Goal: Task Accomplishment & Management: Complete application form

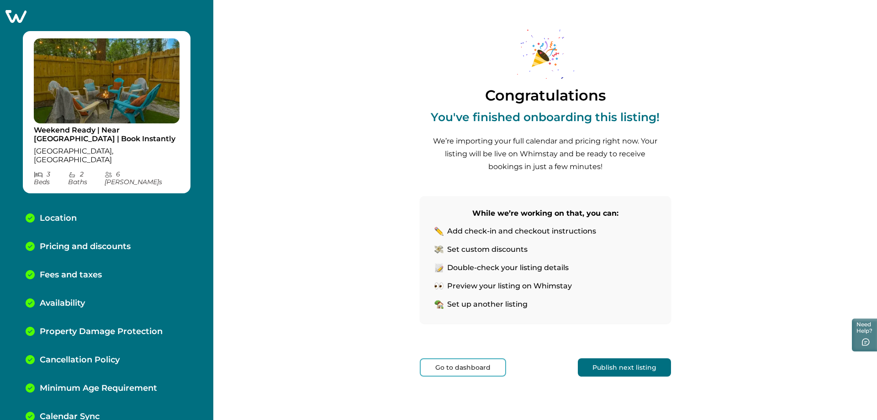
click at [634, 367] on button "Publish next listing" at bounding box center [624, 367] width 93 height 18
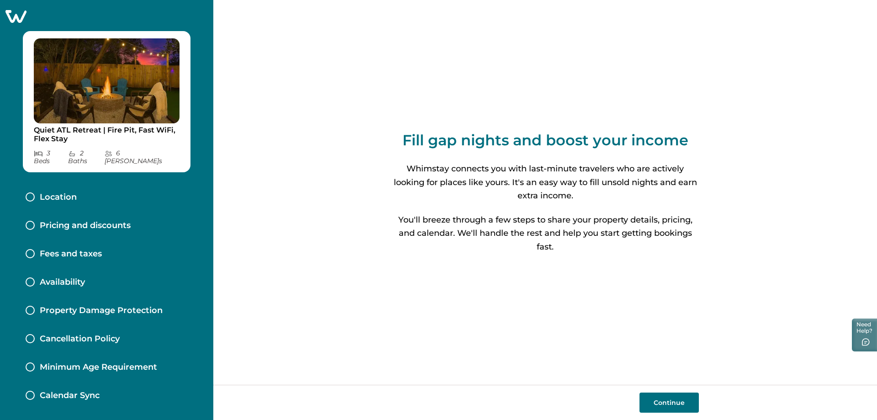
click at [652, 396] on button "Continue" at bounding box center [668, 402] width 59 height 20
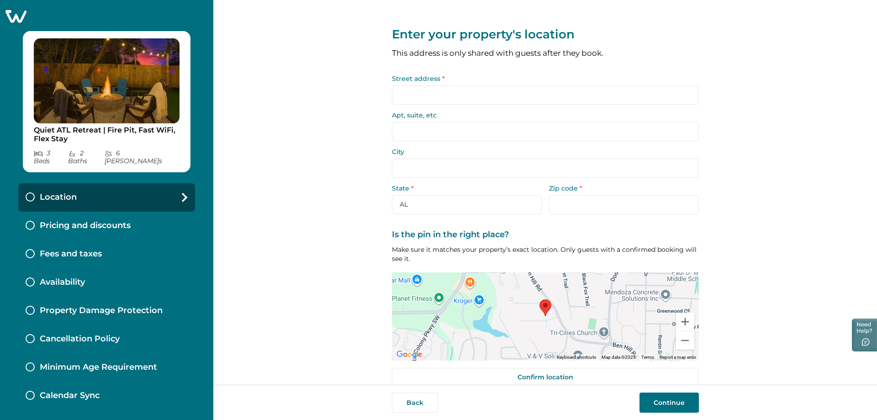
click at [407, 103] on input "Street address *" at bounding box center [545, 94] width 307 height 19
click at [408, 98] on input "Street address *" at bounding box center [545, 94] width 307 height 19
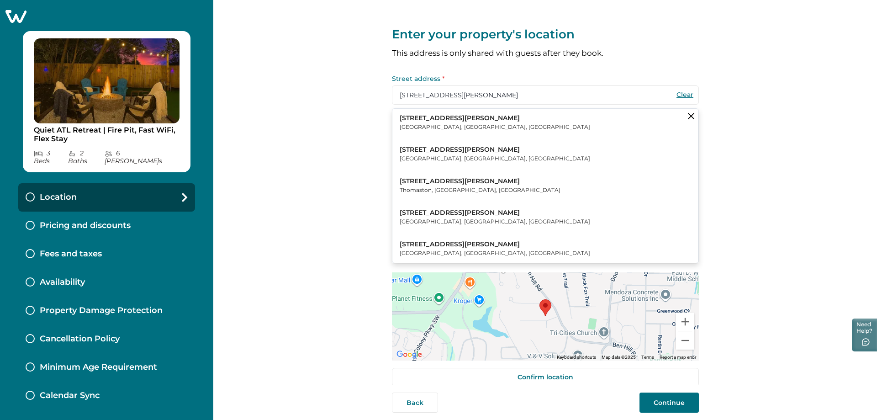
click at [420, 214] on p "[STREET_ADDRESS][PERSON_NAME]" at bounding box center [495, 212] width 190 height 9
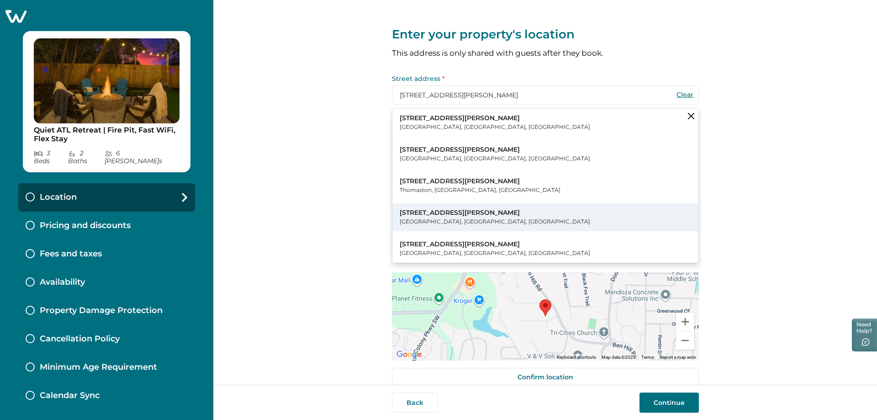
type input "[STREET_ADDRESS][PERSON_NAME]"
type input "[GEOGRAPHIC_DATA]"
select select "GA"
type input "30349"
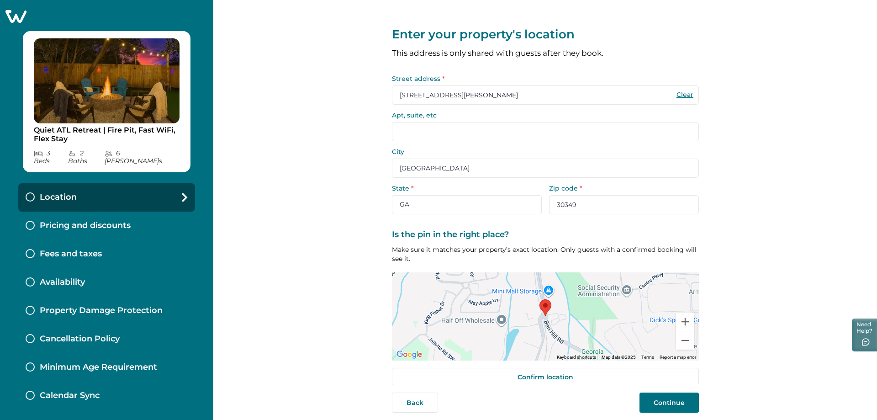
scroll to position [14, 0]
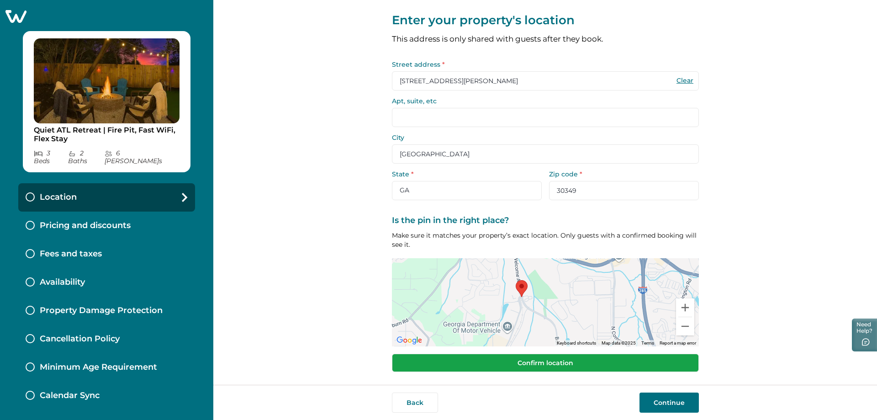
click at [524, 365] on button "Confirm location" at bounding box center [545, 363] width 307 height 18
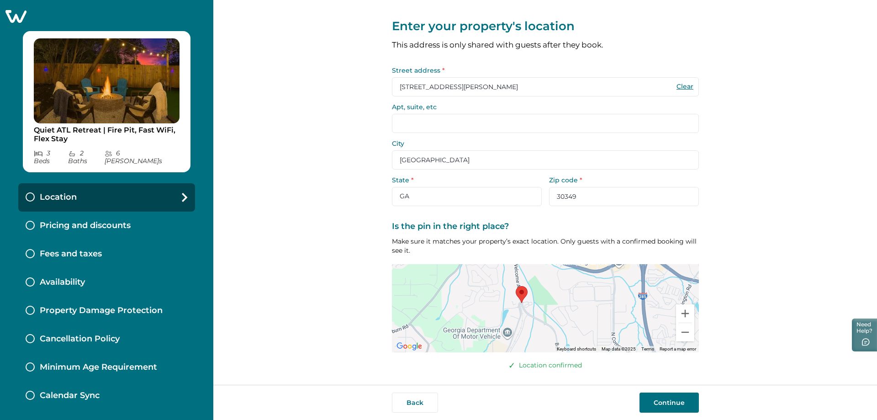
scroll to position [8, 0]
click at [678, 401] on button "Continue" at bounding box center [668, 402] width 59 height 20
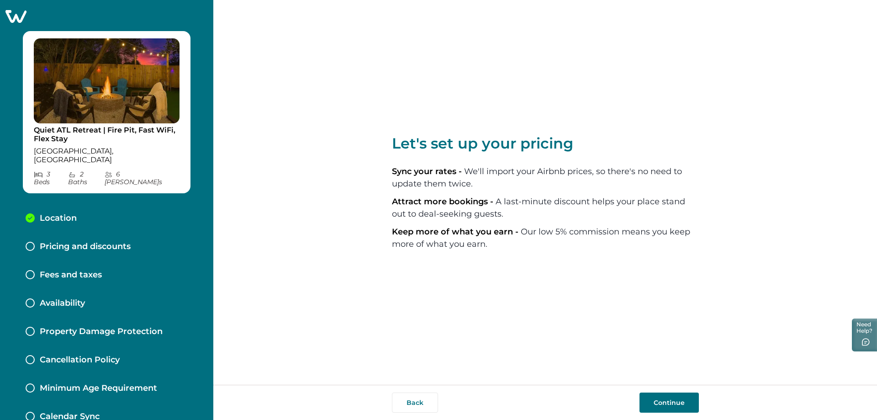
click at [658, 403] on button "Continue" at bounding box center [668, 402] width 59 height 20
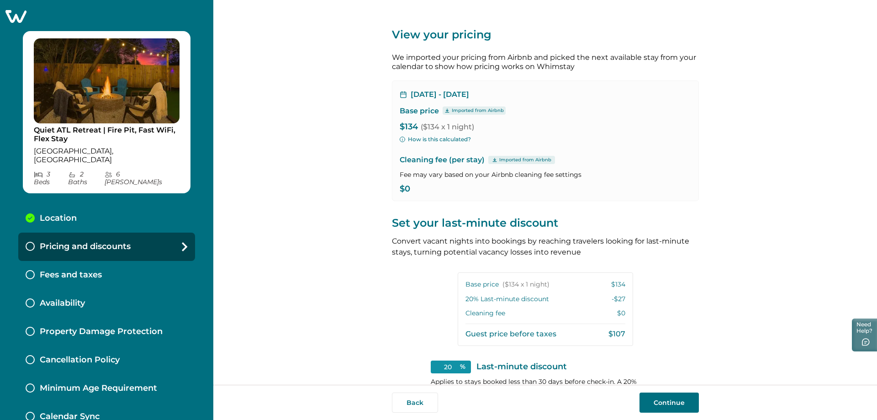
click at [415, 137] on button "How is this calculated?" at bounding box center [435, 139] width 71 height 8
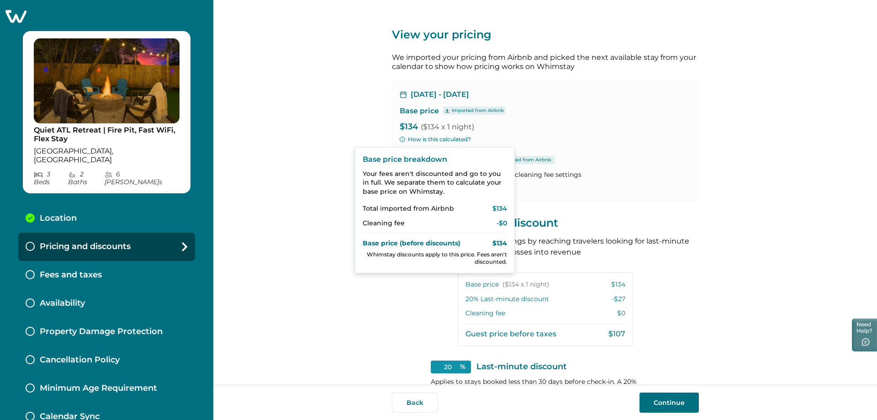
click at [572, 144] on div "[DATE] - [DATE] Base price Imported from Airbnb $134 ($134 x 1 night) How is th…" at bounding box center [545, 140] width 307 height 121
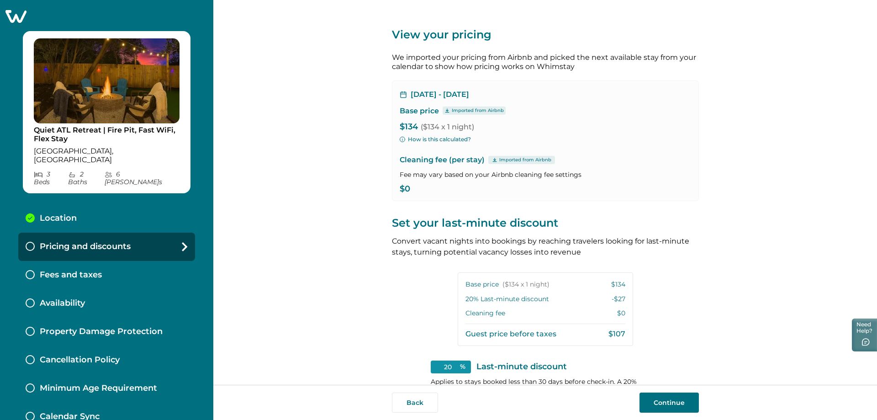
click at [406, 187] on p "$0" at bounding box center [545, 189] width 291 height 9
click at [492, 160] on icon at bounding box center [494, 160] width 4 height 4
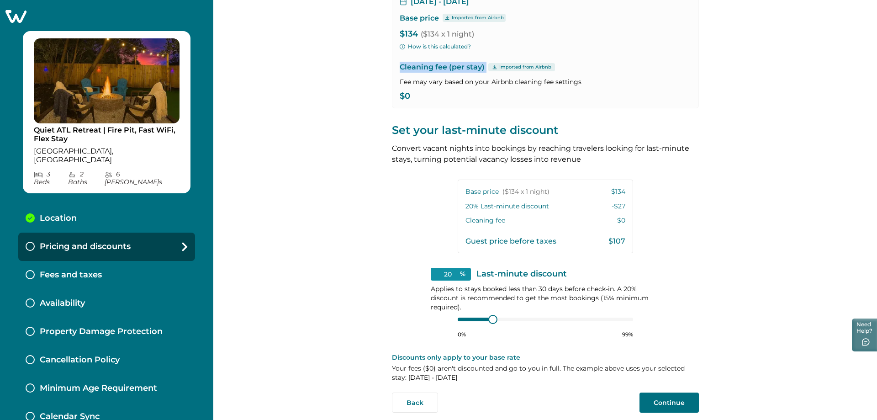
scroll to position [103, 0]
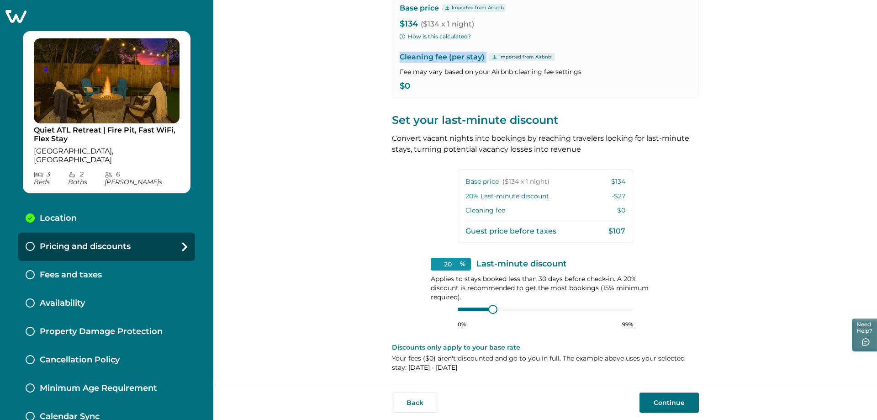
click at [657, 398] on button "Continue" at bounding box center [668, 402] width 59 height 20
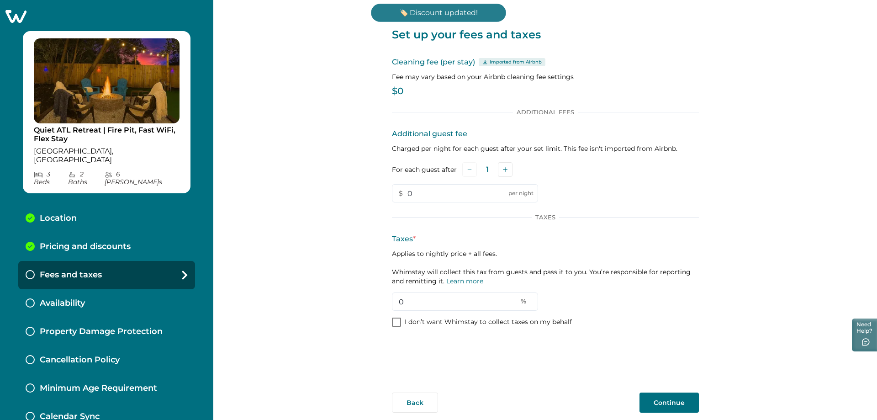
click at [395, 95] on p "$0" at bounding box center [545, 91] width 307 height 9
drag, startPoint x: 421, startPoint y: 302, endPoint x: 396, endPoint y: 301, distance: 25.1
click at [396, 301] on input "0" at bounding box center [465, 301] width 146 height 18
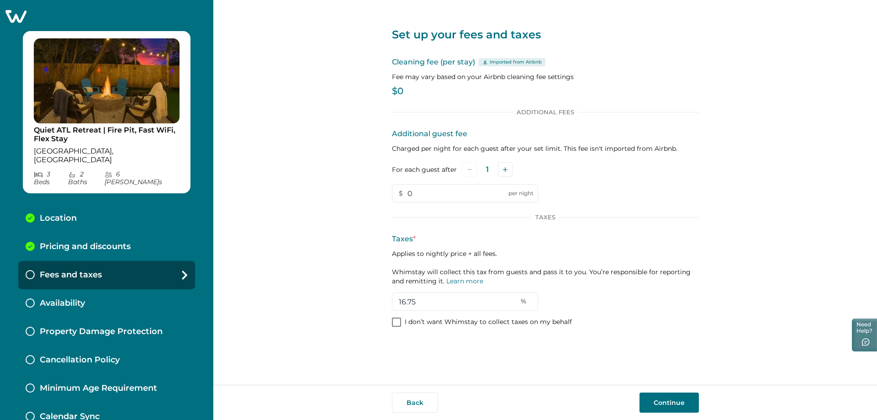
type input "16.75"
click at [653, 400] on button "Continue" at bounding box center [668, 402] width 59 height 20
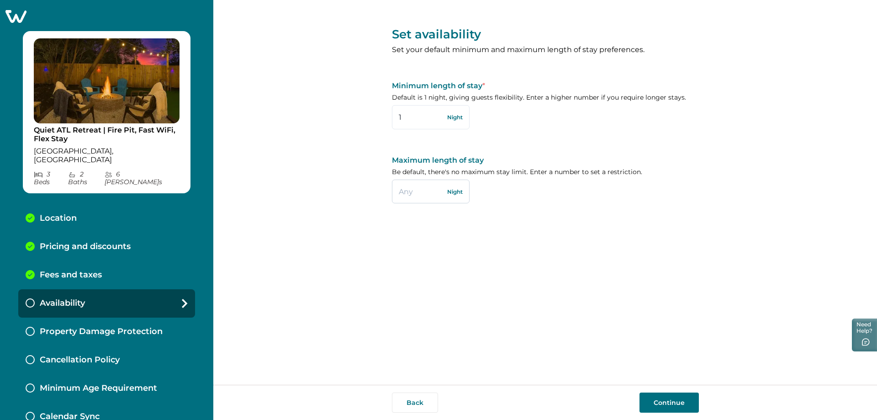
click at [420, 191] on input "text" at bounding box center [431, 192] width 78 height 24
type input "60"
click at [673, 404] on button "Continue" at bounding box center [668, 402] width 59 height 20
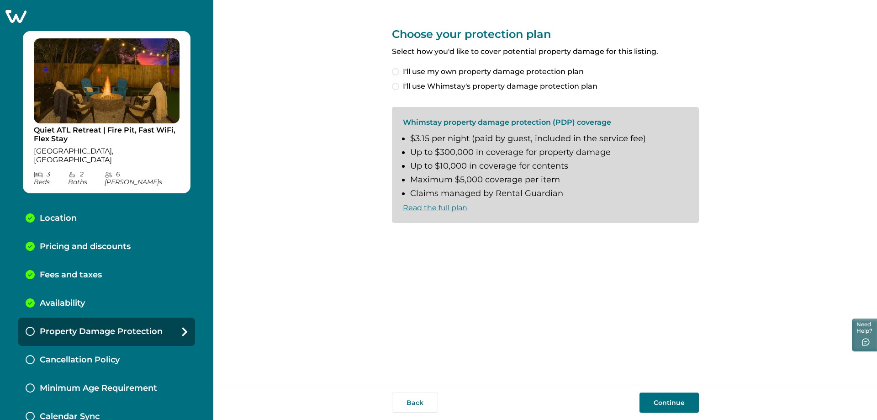
click at [395, 85] on span at bounding box center [395, 86] width 7 height 7
click at [396, 239] on span at bounding box center [395, 237] width 7 height 7
click at [673, 402] on button "Continue" at bounding box center [668, 402] width 59 height 20
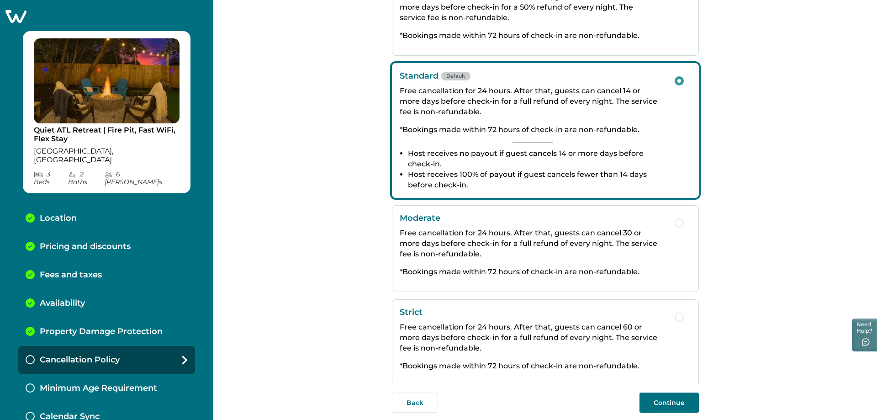
scroll to position [115, 0]
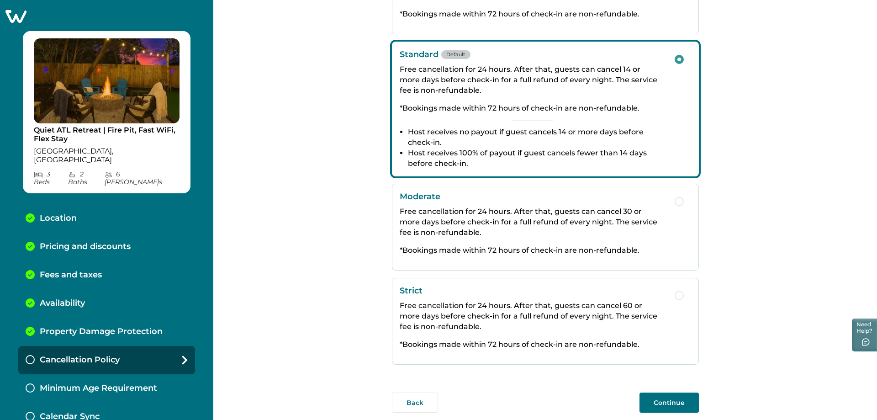
click at [670, 396] on button "Continue" at bounding box center [668, 402] width 59 height 20
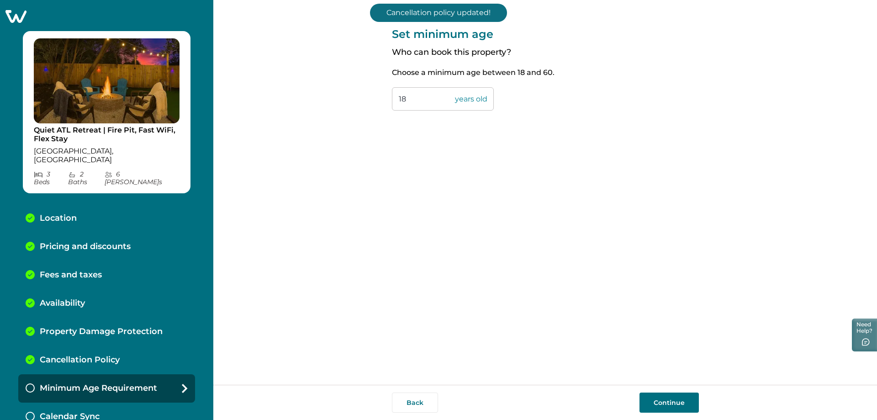
drag, startPoint x: 419, startPoint y: 99, endPoint x: 389, endPoint y: 96, distance: 30.3
click at [389, 96] on div "Set minimum age Who can book this property? Choose a minimum age between 18 and…" at bounding box center [545, 192] width 664 height 385
type input "21"
click at [669, 401] on button "Continue" at bounding box center [668, 402] width 59 height 20
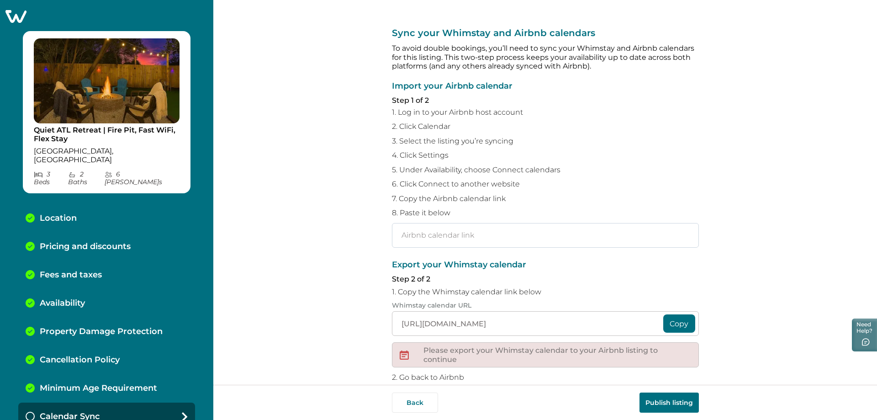
click at [448, 237] on input "text" at bounding box center [545, 235] width 307 height 25
paste input "[URL][DOMAIN_NAME]"
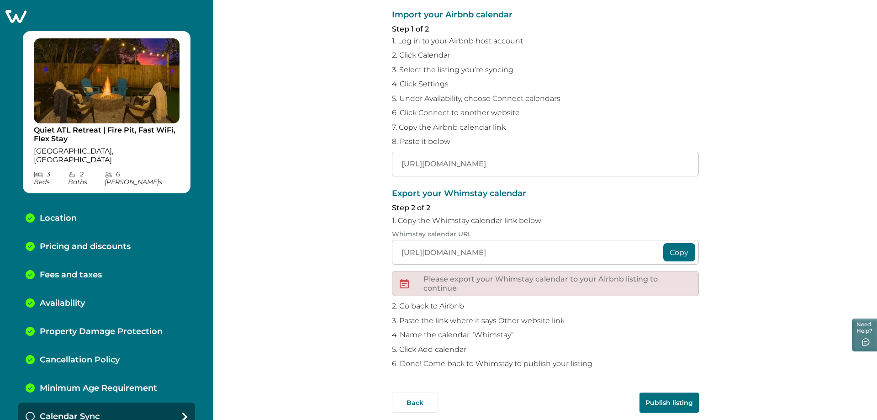
scroll to position [73, 0]
type input "[URL][DOMAIN_NAME]"
click at [651, 396] on button "Publish listing" at bounding box center [668, 402] width 59 height 20
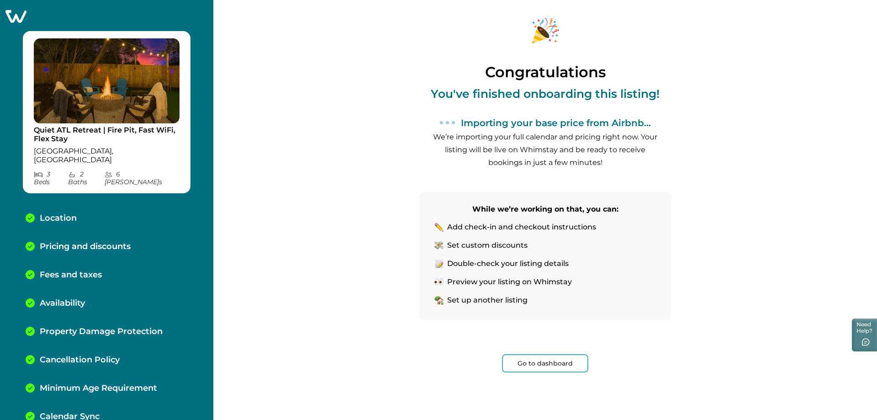
scroll to position [4, 0]
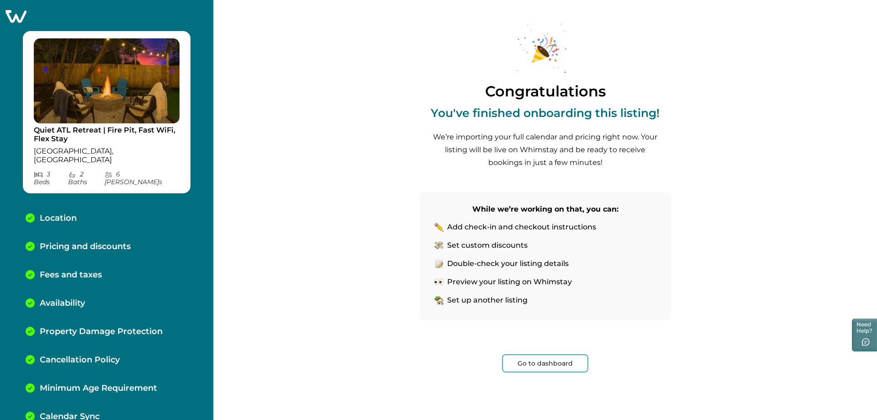
click at [525, 365] on button "Go to dashboard" at bounding box center [545, 363] width 86 height 18
